Goal: Task Accomplishment & Management: Complete application form

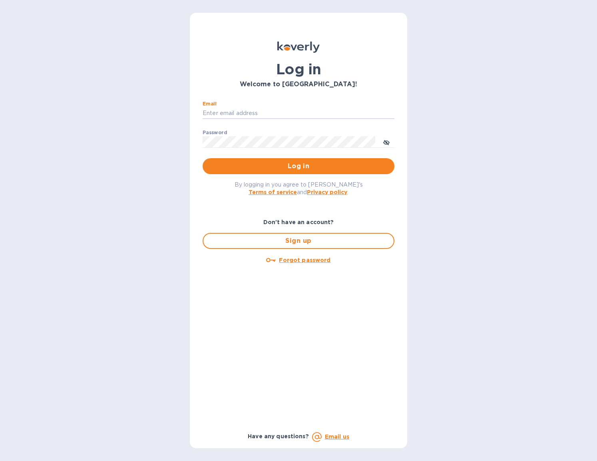
type input "[EMAIL_ADDRESS][DOMAIN_NAME]"
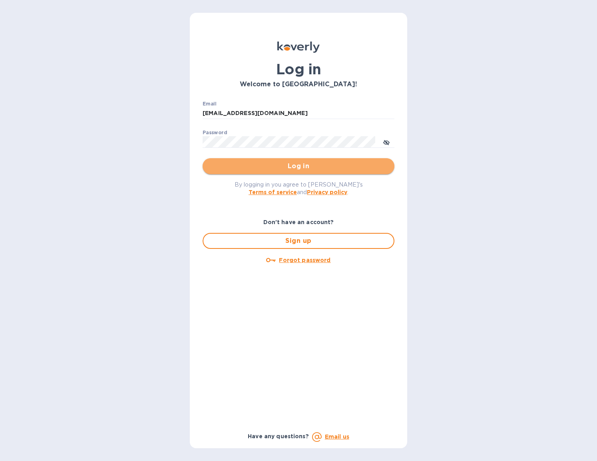
click at [280, 166] on span "Log in" at bounding box center [298, 166] width 179 height 10
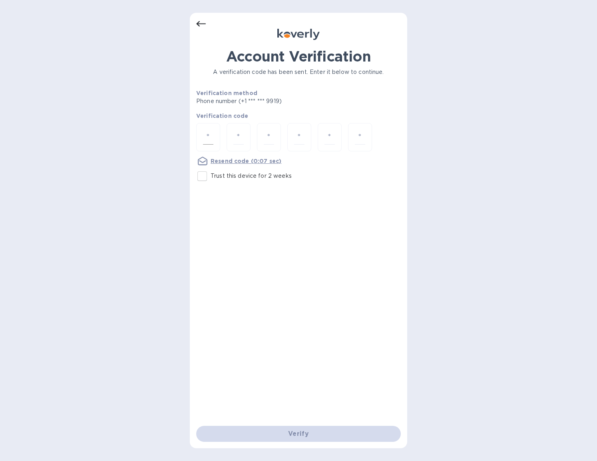
click at [209, 135] on input "number" at bounding box center [208, 137] width 10 height 15
type input "3"
type input "2"
type input "6"
type input "7"
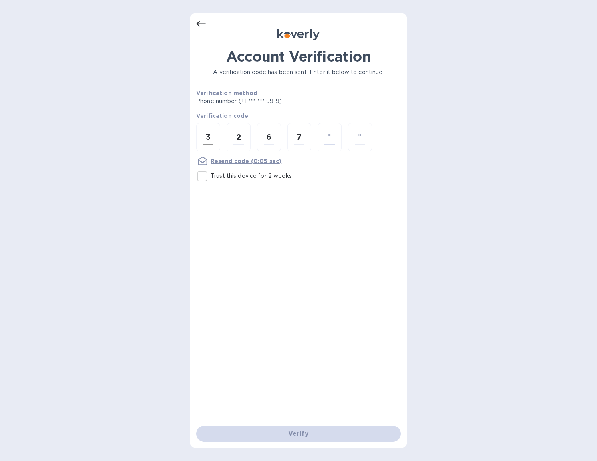
type input "2"
type input "1"
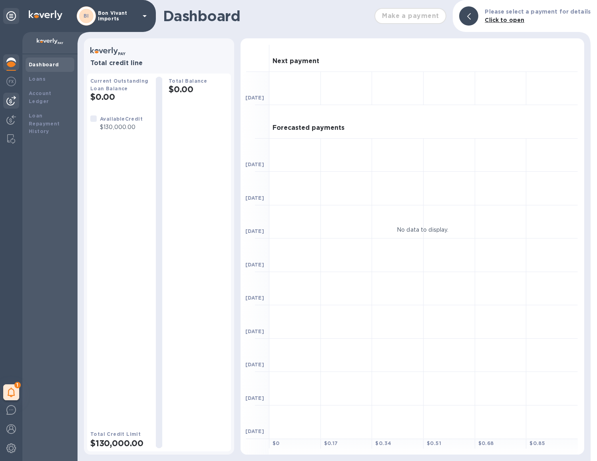
click at [10, 99] on img at bounding box center [11, 101] width 10 height 10
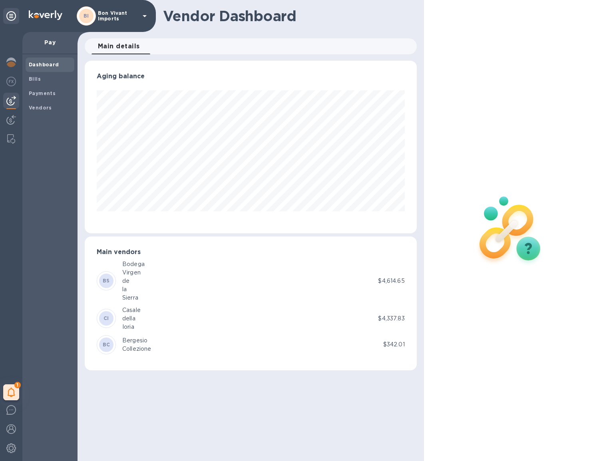
scroll to position [173, 332]
click at [41, 79] on span "Bills" at bounding box center [50, 79] width 42 height 8
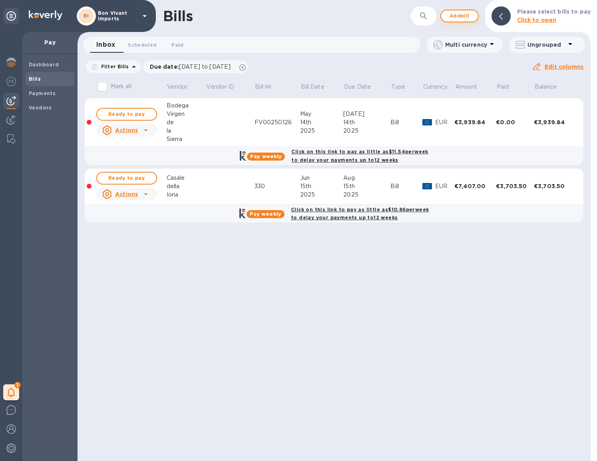
click at [465, 16] on span "Add bill" at bounding box center [459, 16] width 24 height 10
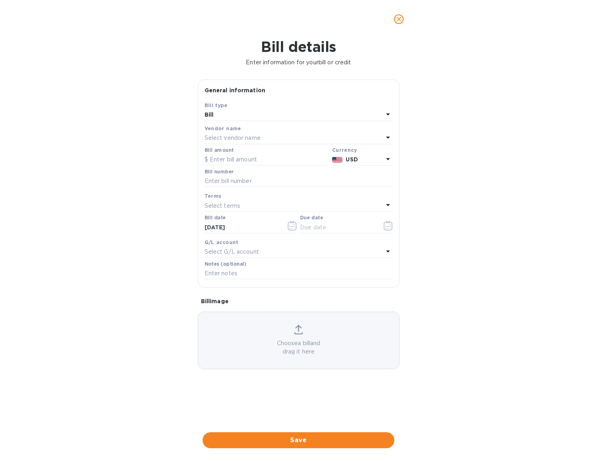
click at [302, 136] on div "Select vendor name" at bounding box center [294, 138] width 179 height 11
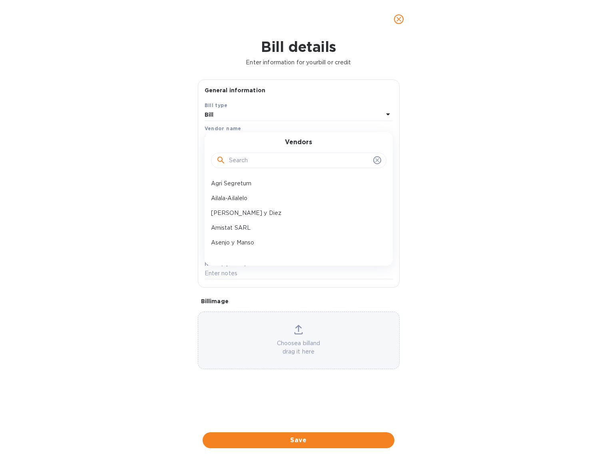
click at [298, 161] on input "text" at bounding box center [299, 161] width 141 height 12
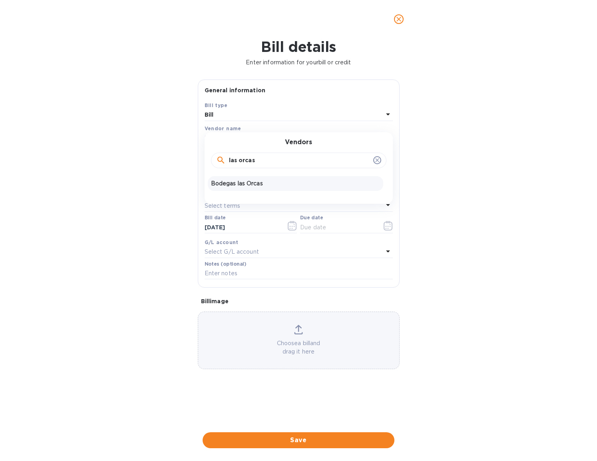
type input "las orcas"
click at [262, 181] on p "Bodegas las Orcas" at bounding box center [295, 183] width 169 height 8
click at [247, 159] on input "text" at bounding box center [267, 160] width 124 height 12
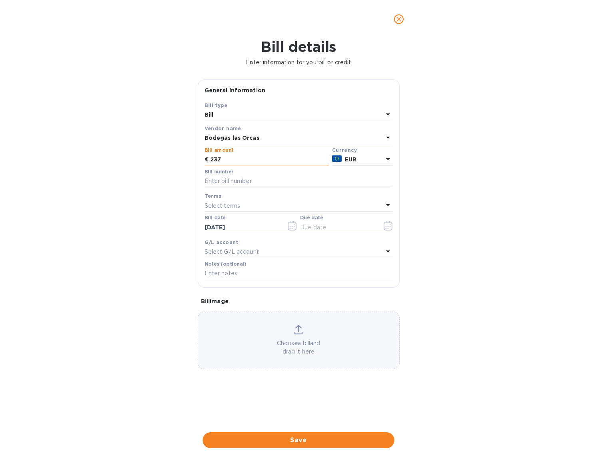
type input "2,376"
type input "20250074"
click at [294, 226] on icon "button" at bounding box center [294, 226] width 1 height 1
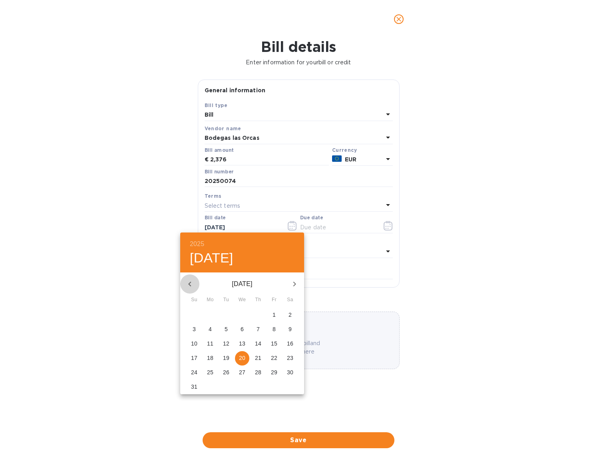
click at [190, 280] on icon "button" at bounding box center [190, 284] width 10 height 10
click at [228, 329] on span "8" at bounding box center [226, 329] width 14 height 8
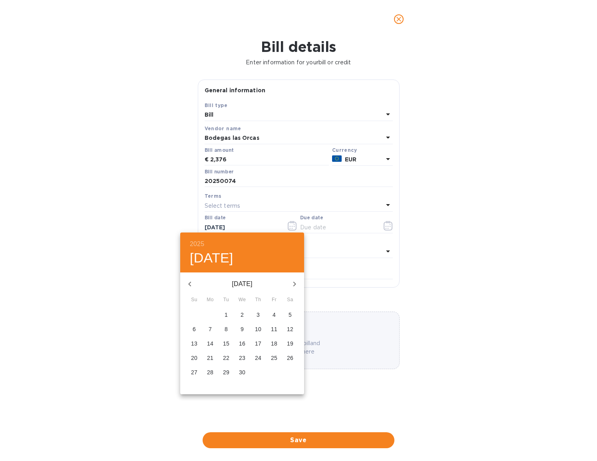
type input "[DATE]"
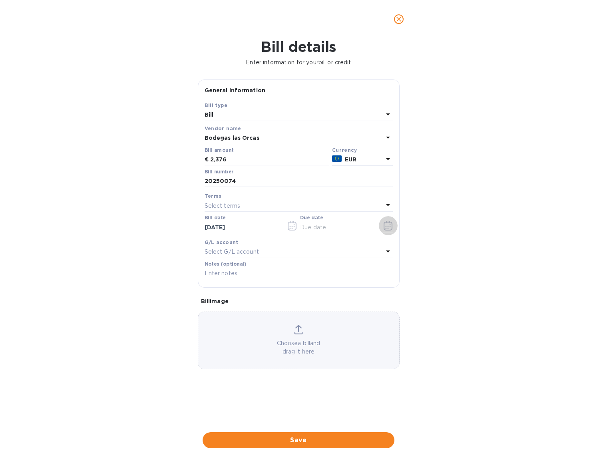
click at [384, 226] on icon "button" at bounding box center [388, 226] width 9 height 10
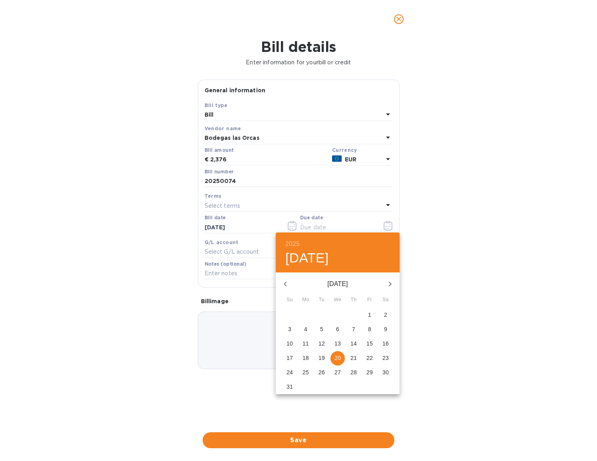
click at [287, 285] on icon "button" at bounding box center [285, 284] width 10 height 10
click at [323, 328] on p "8" at bounding box center [321, 329] width 3 height 8
type input "[DATE]"
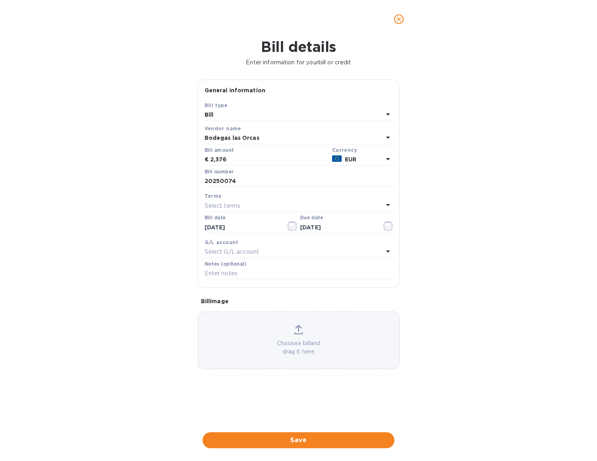
click at [311, 335] on div "Choose a bill and drag it here" at bounding box center [298, 340] width 201 height 31
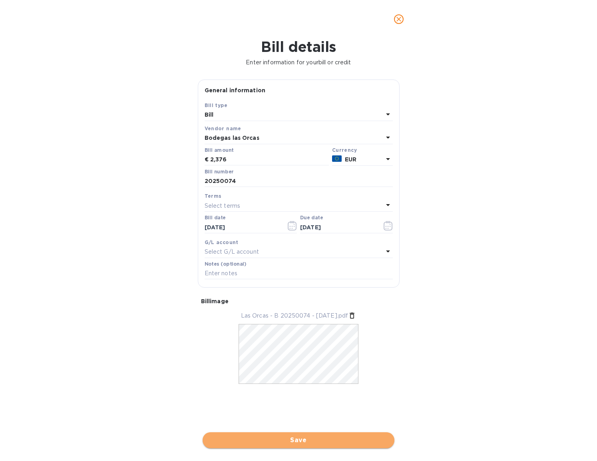
click at [329, 435] on span "Save" at bounding box center [298, 440] width 179 height 10
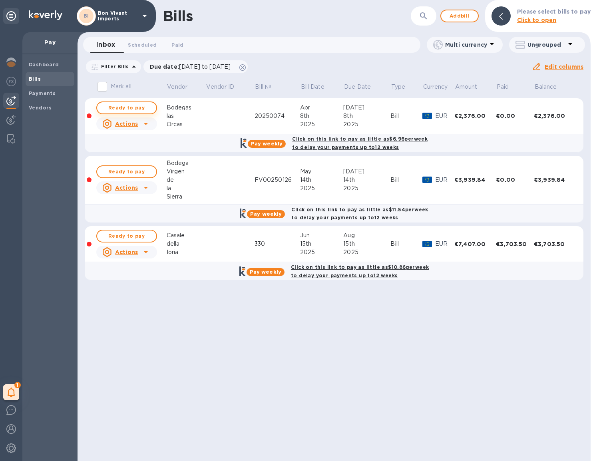
scroll to position [0, 0]
click at [131, 109] on span "Ready to pay" at bounding box center [126, 108] width 46 height 10
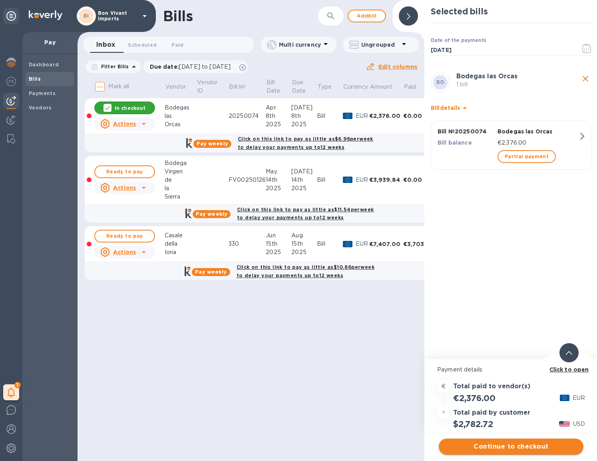
click at [509, 449] on span "Continue to checkout" at bounding box center [511, 447] width 132 height 10
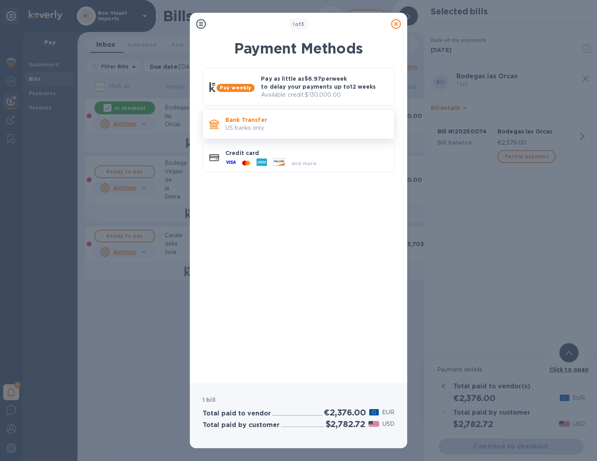
click at [309, 122] on p "Bank Transfer" at bounding box center [306, 120] width 162 height 8
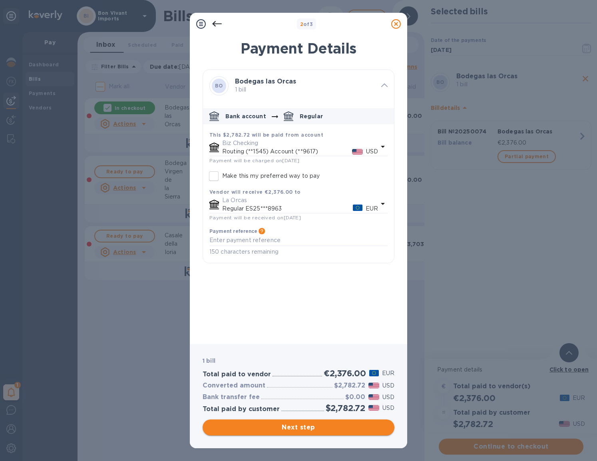
click at [318, 428] on span "Next step" at bounding box center [298, 428] width 179 height 10
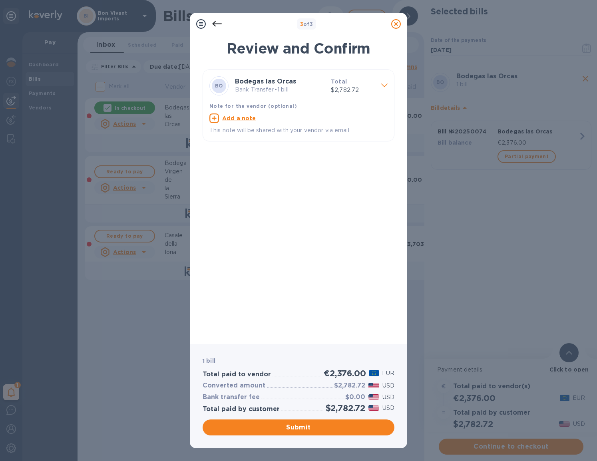
click at [240, 118] on u "Add a note" at bounding box center [239, 118] width 34 height 6
click at [239, 118] on textarea at bounding box center [291, 119] width 165 height 6
type textarea "Factura 20250074"
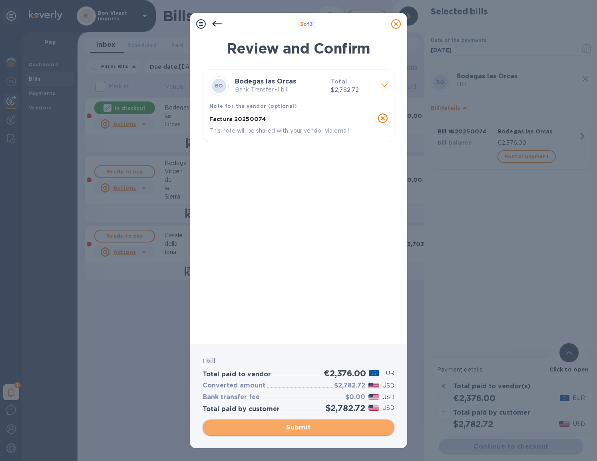
click at [325, 429] on span "Submit" at bounding box center [298, 428] width 179 height 10
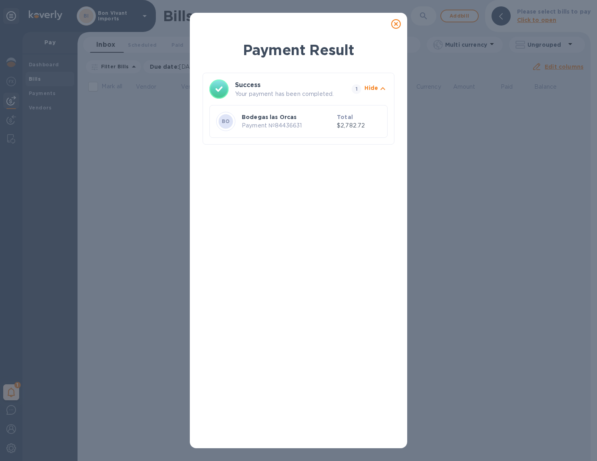
click at [394, 22] on icon at bounding box center [396, 24] width 10 height 10
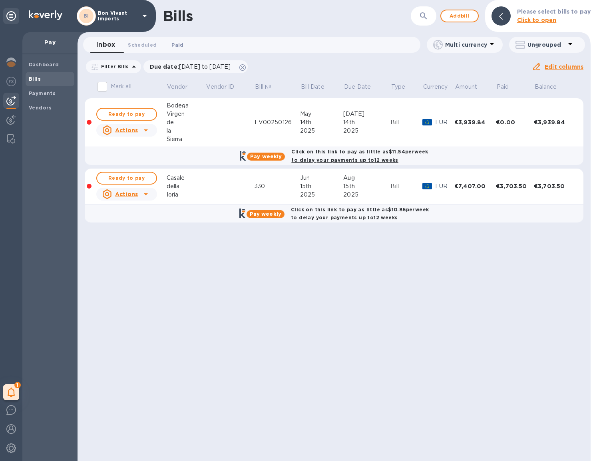
click at [185, 44] on span "Paid 0" at bounding box center [177, 45] width 16 height 8
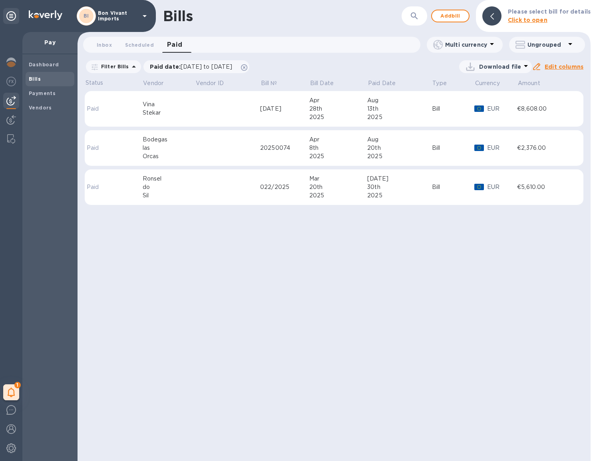
click at [209, 146] on td at bounding box center [227, 148] width 65 height 36
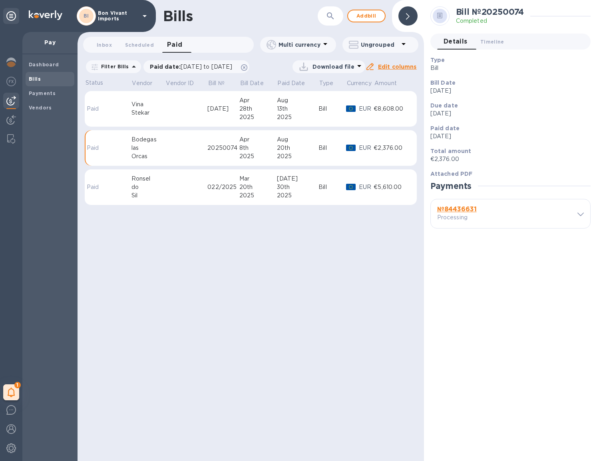
scroll to position [0, 0]
